Goal: Task Accomplishment & Management: Use online tool/utility

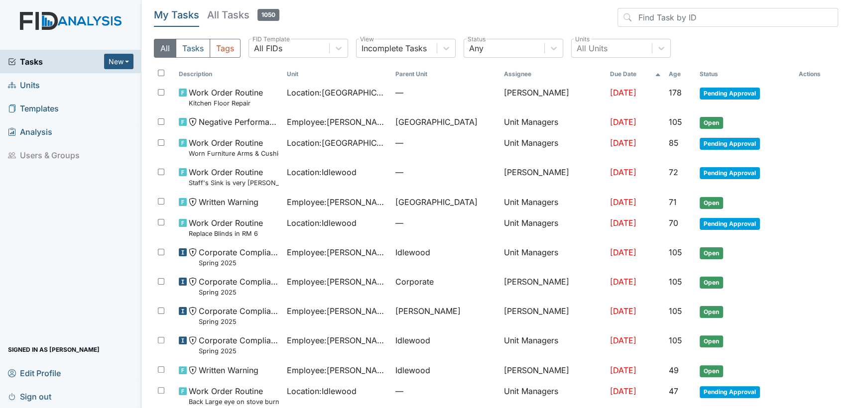
click at [34, 87] on span "Units" at bounding box center [24, 84] width 32 height 15
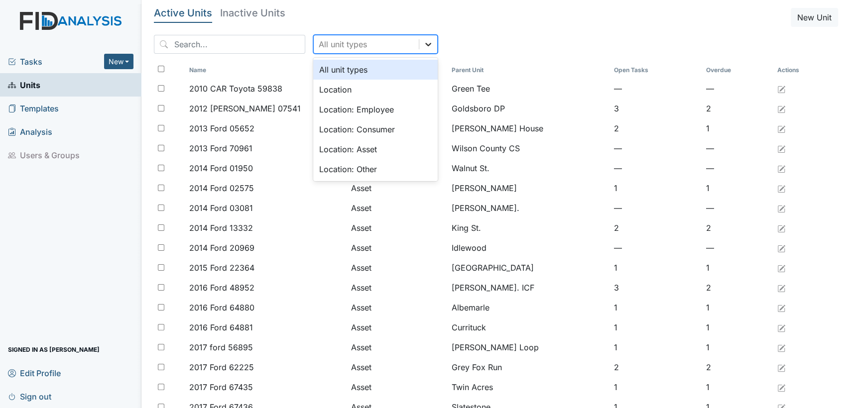
click at [423, 41] on icon at bounding box center [428, 44] width 10 height 10
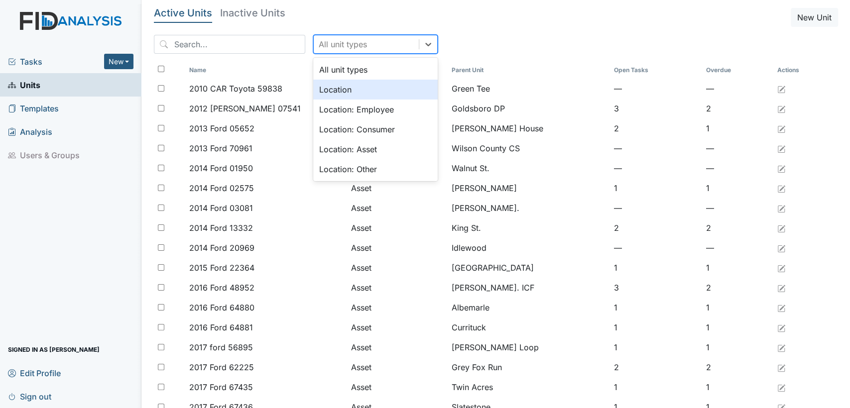
click at [403, 86] on div "Location" at bounding box center [375, 90] width 124 height 20
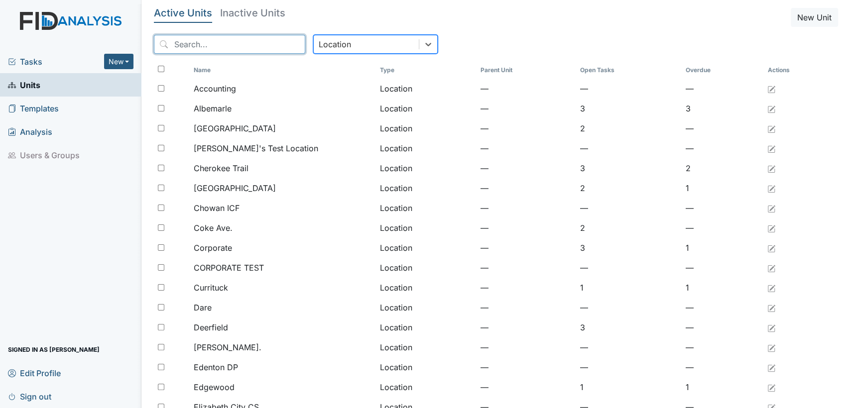
click at [215, 46] on input "search" at bounding box center [229, 44] width 151 height 19
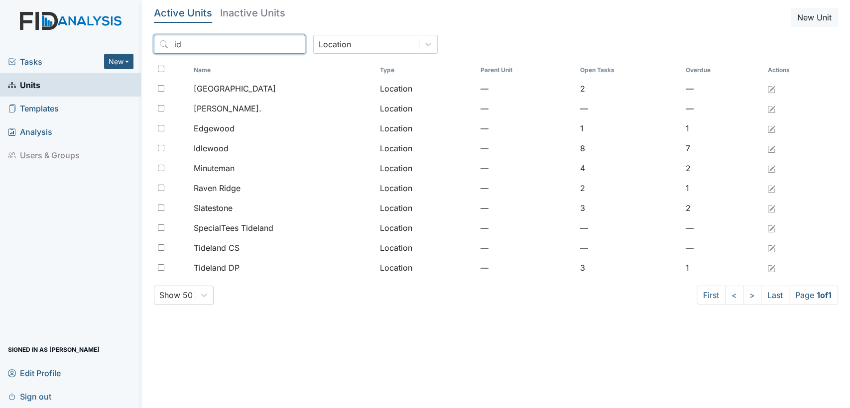
type input "id"
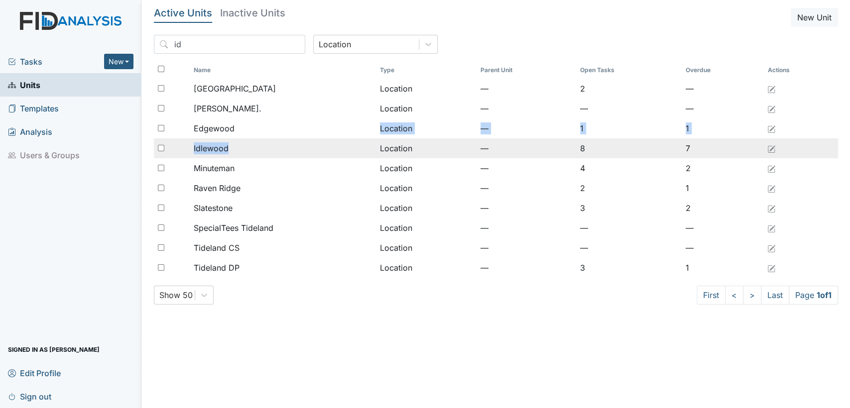
drag, startPoint x: 255, startPoint y: 130, endPoint x: 255, endPoint y: 155, distance: 24.9
click at [255, 155] on tbody "Beaufort Heights Location — 2 — Dixon Rd. Location — — — Edgewood Location — 1 …" at bounding box center [496, 178] width 684 height 199
click at [255, 152] on div "Idlewood" at bounding box center [283, 148] width 178 height 12
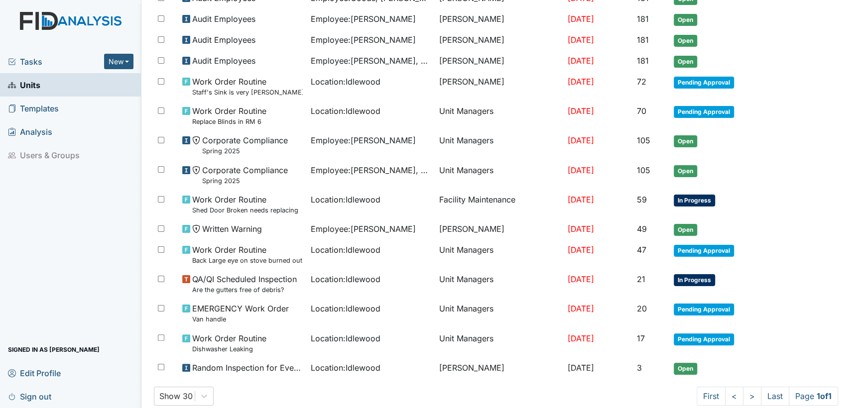
scroll to position [164, 0]
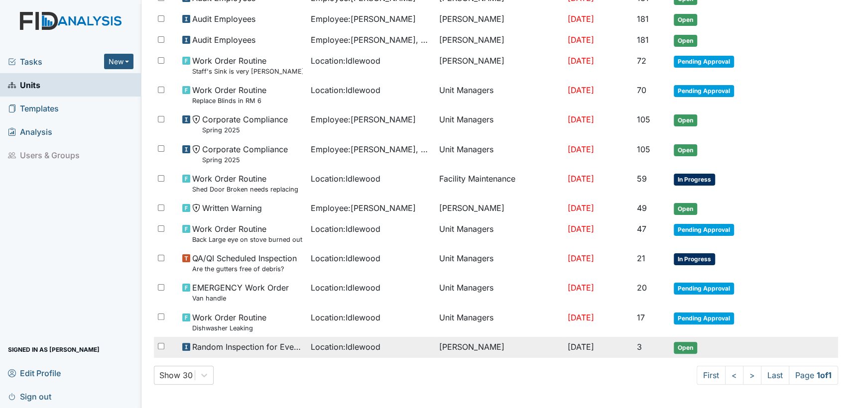
click at [685, 343] on span "Open" at bounding box center [685, 348] width 23 height 12
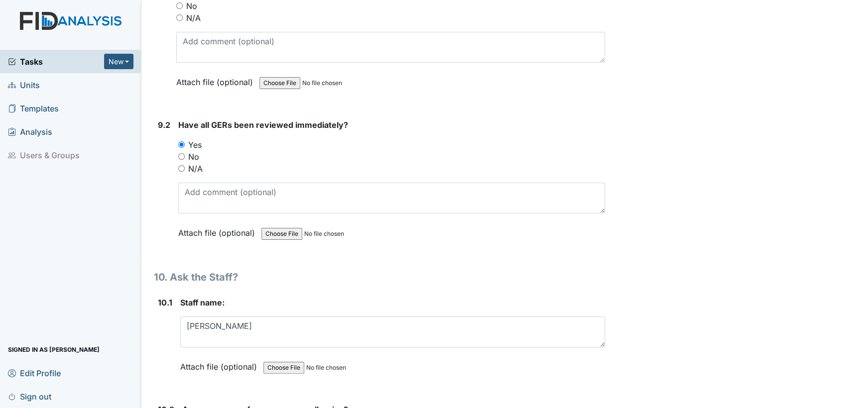
scroll to position [12264, 0]
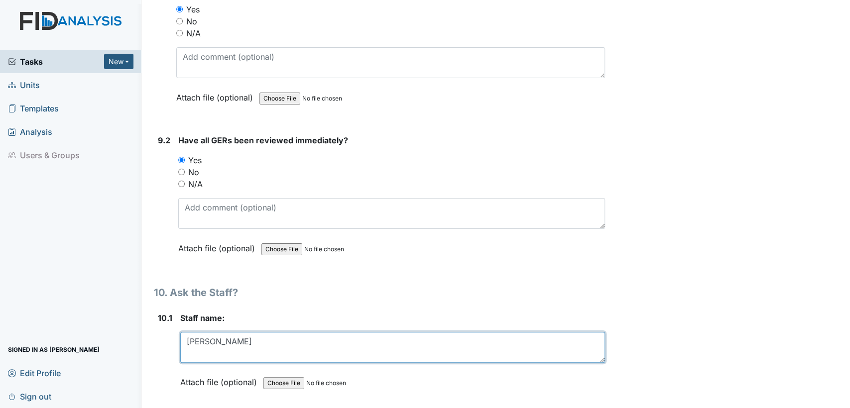
drag, startPoint x: 261, startPoint y: 308, endPoint x: 91, endPoint y: 307, distance: 170.8
click at [91, 307] on div "Tasks New Form Inspection Document Bundle Units Templates Analysis Users & Grou…" at bounding box center [425, 204] width 850 height 408
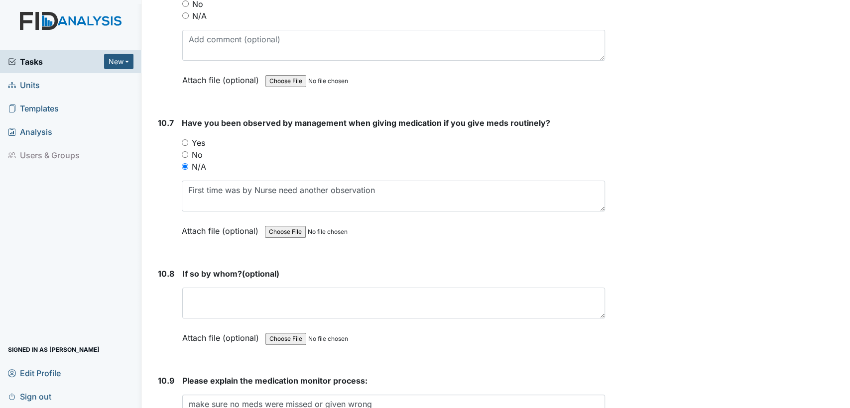
scroll to position [13288, 0]
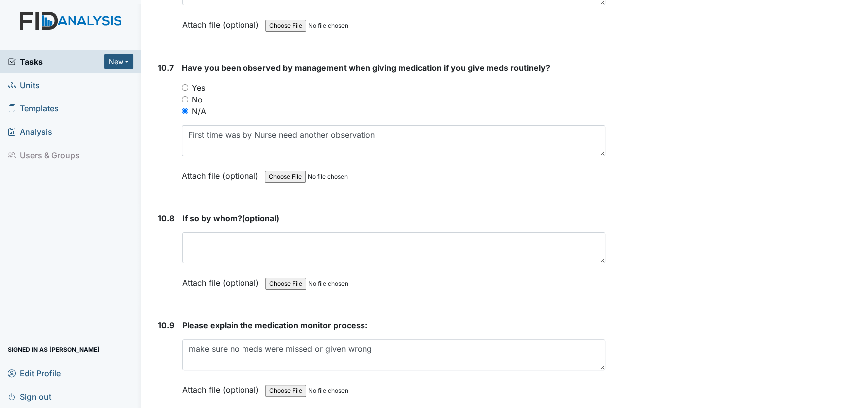
type textarea "Diane Burnett"
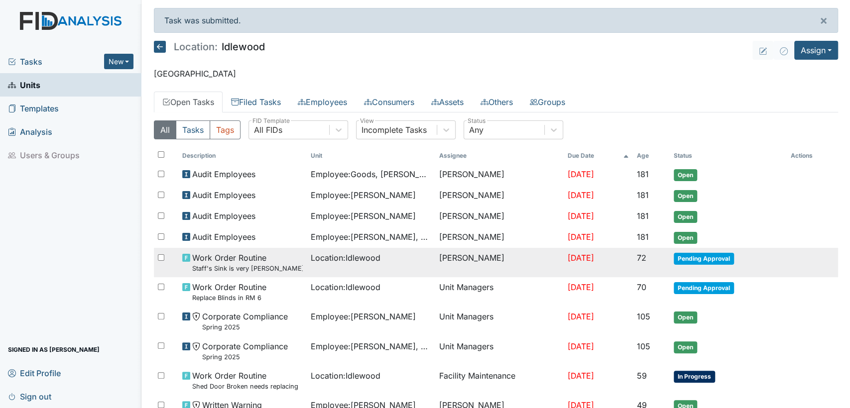
click at [685, 260] on span "Pending Approval" at bounding box center [704, 259] width 60 height 12
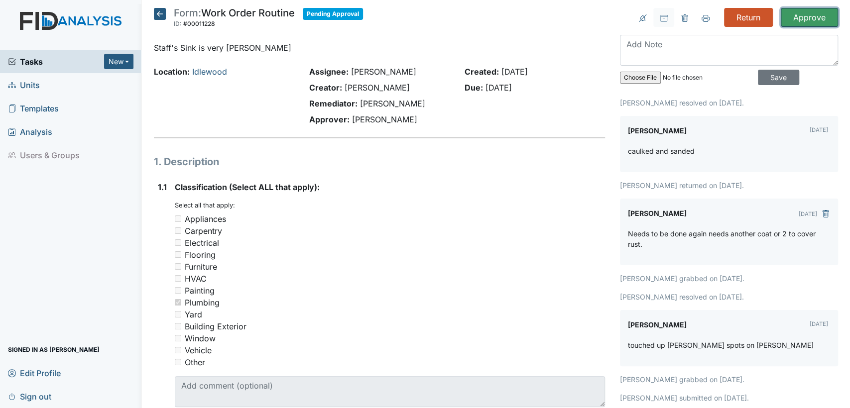
click at [802, 23] on input "Approve" at bounding box center [809, 17] width 57 height 19
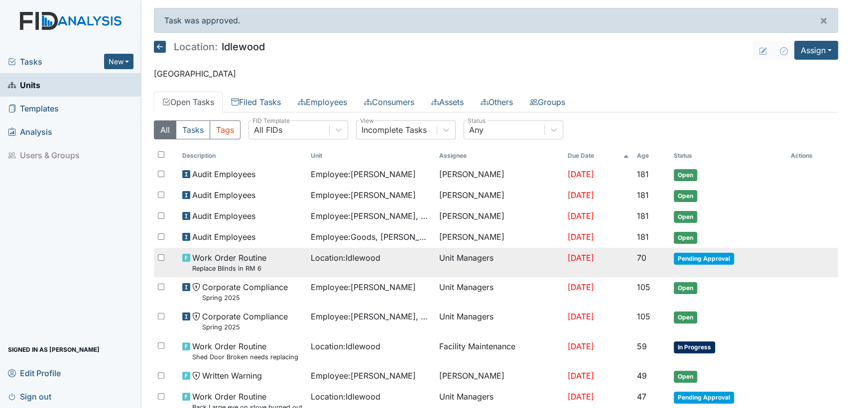
click at [681, 257] on span "Pending Approval" at bounding box center [704, 259] width 60 height 12
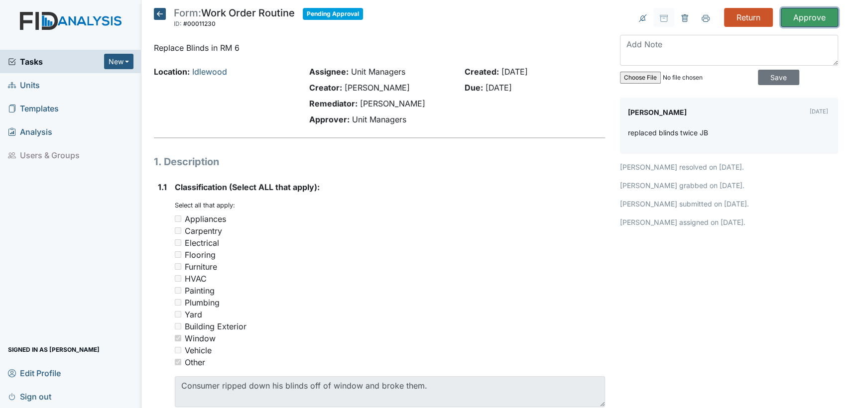
click at [789, 20] on input "Approve" at bounding box center [809, 17] width 57 height 19
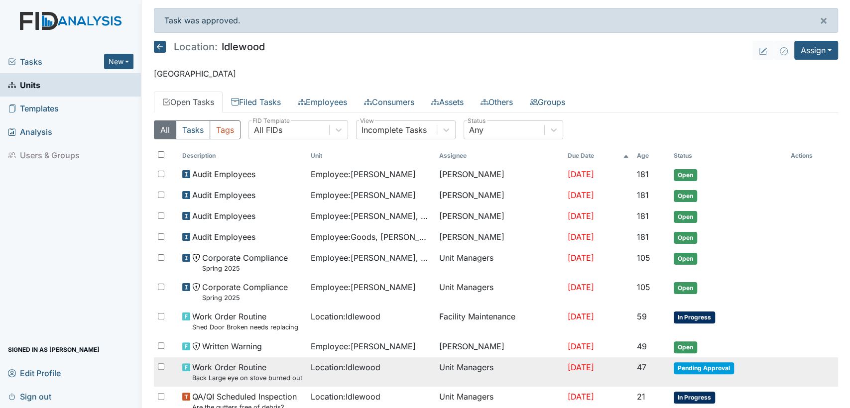
click at [725, 364] on span "Pending Approval" at bounding box center [704, 368] width 60 height 12
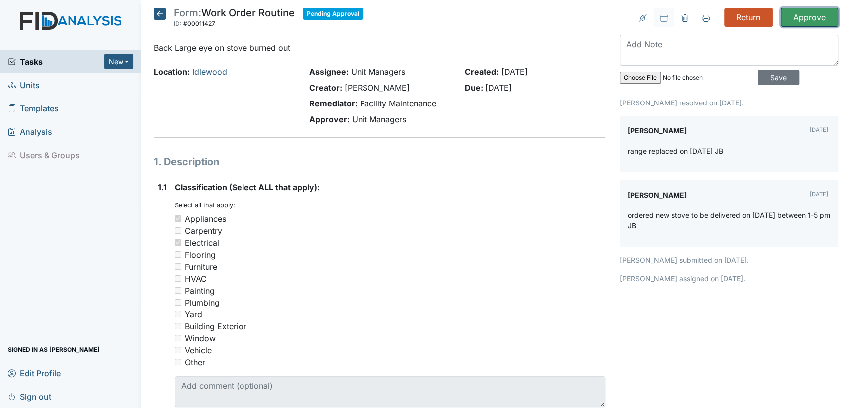
click at [803, 14] on input "Approve" at bounding box center [809, 17] width 57 height 19
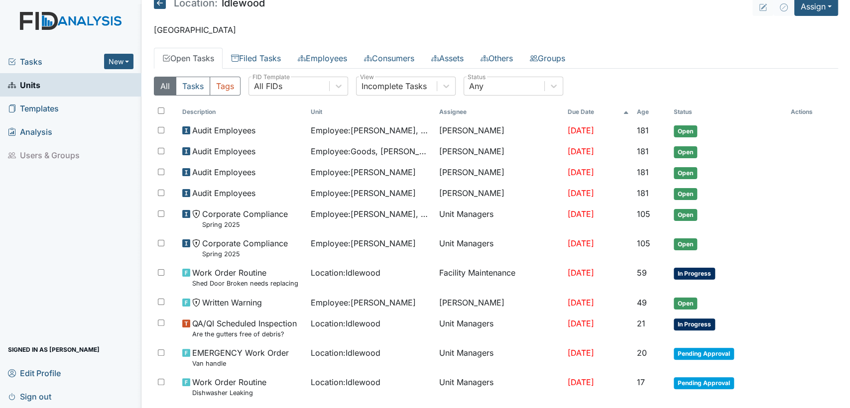
scroll to position [88, 0]
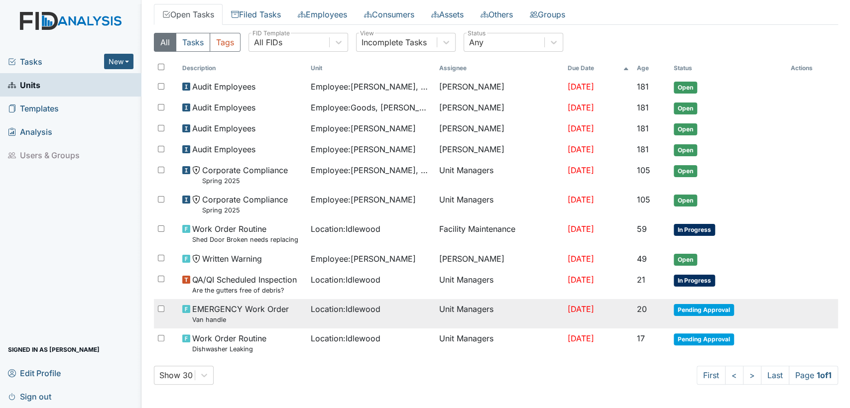
click at [701, 308] on span "Pending Approval" at bounding box center [704, 310] width 60 height 12
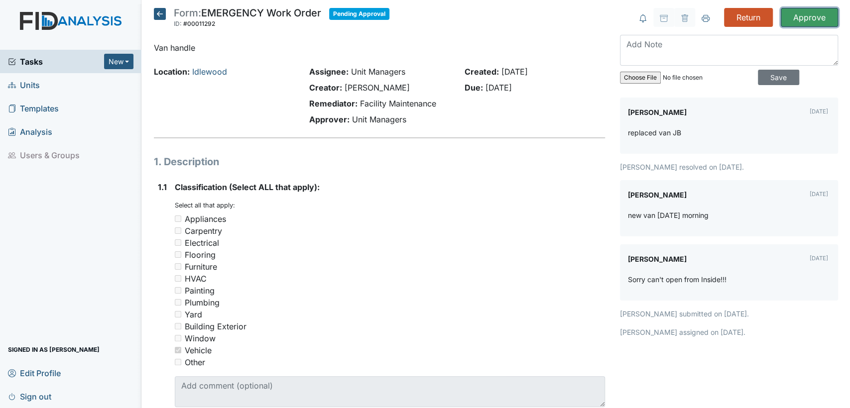
click at [791, 17] on input "Approve" at bounding box center [809, 17] width 57 height 19
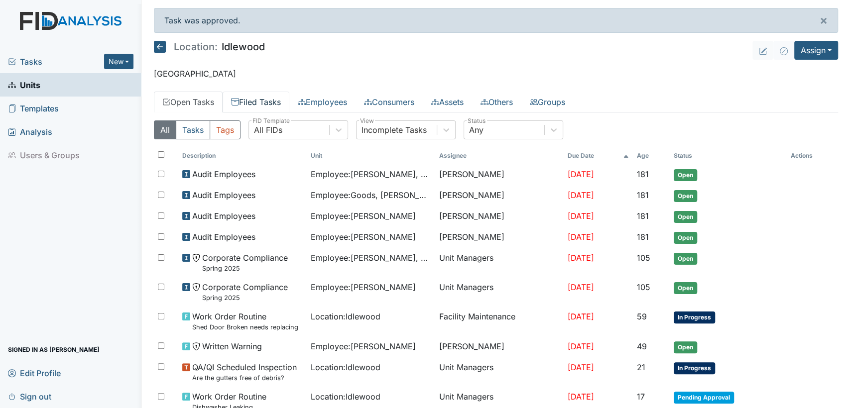
click at [267, 105] on link "Filed Tasks" at bounding box center [256, 102] width 67 height 21
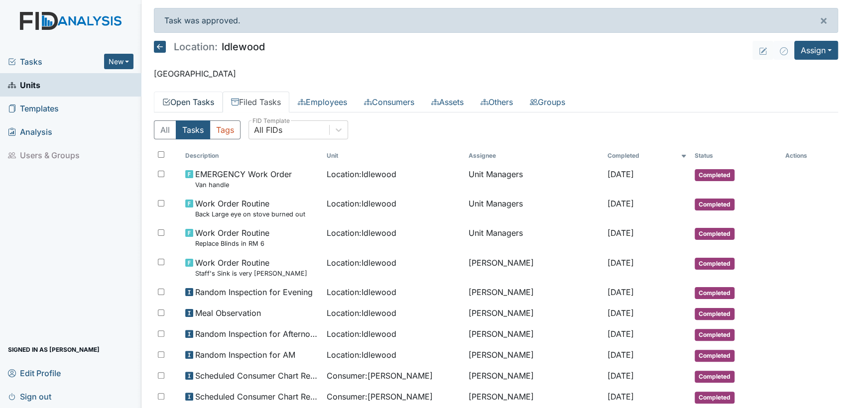
click at [197, 99] on link "Open Tasks" at bounding box center [188, 102] width 69 height 21
